Goal: Task Accomplishment & Management: Manage account settings

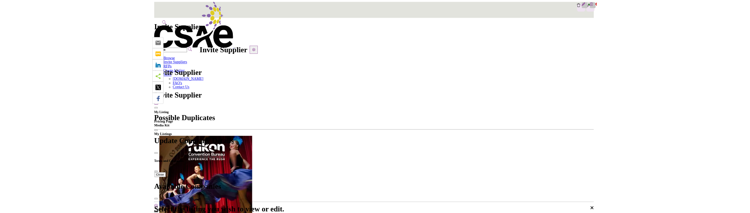
scroll to position [156, 0]
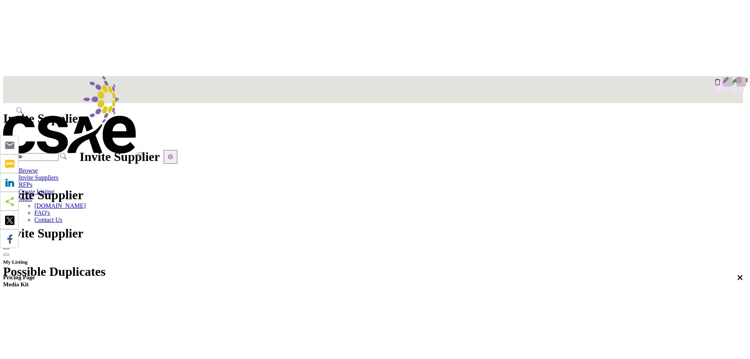
scroll to position [156, 0]
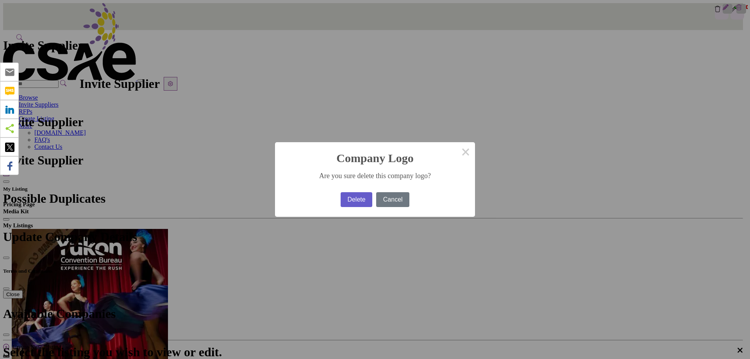
click at [340, 197] on button "Delete" at bounding box center [356, 199] width 32 height 15
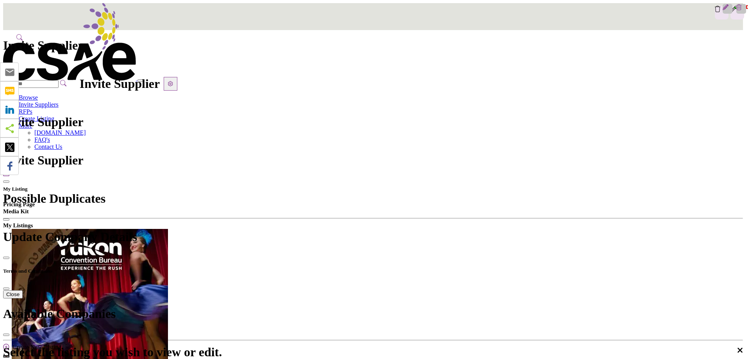
scroll to position [117, 0]
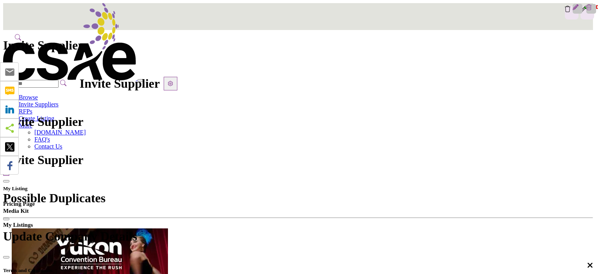
scroll to position [156, 0]
